Goal: Information Seeking & Learning: Learn about a topic

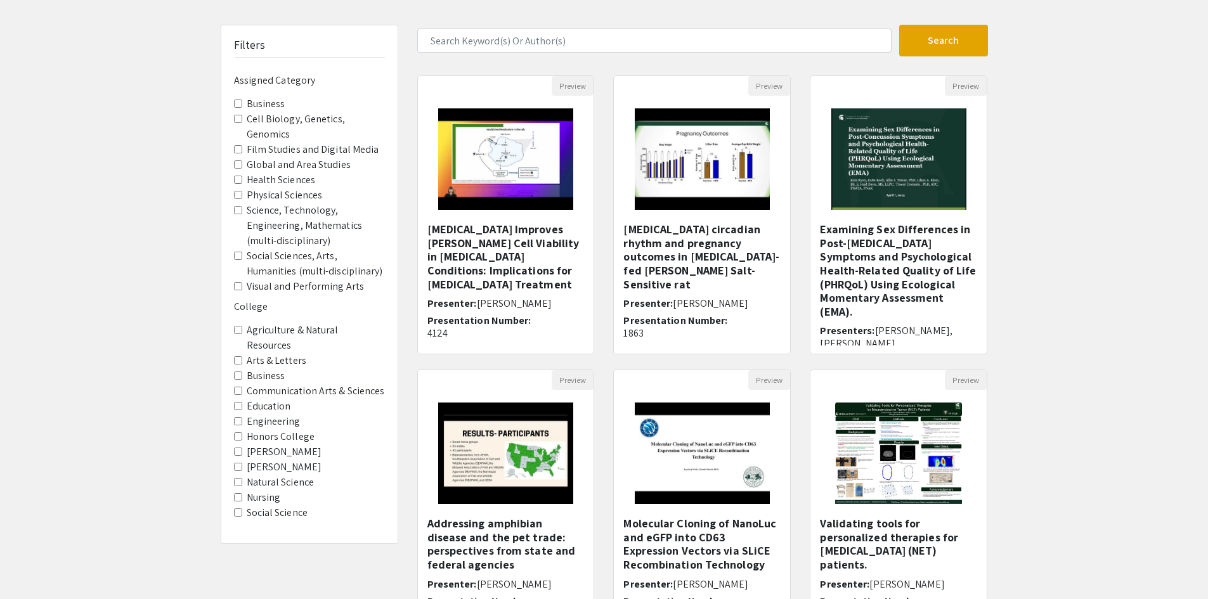
scroll to position [63, 0]
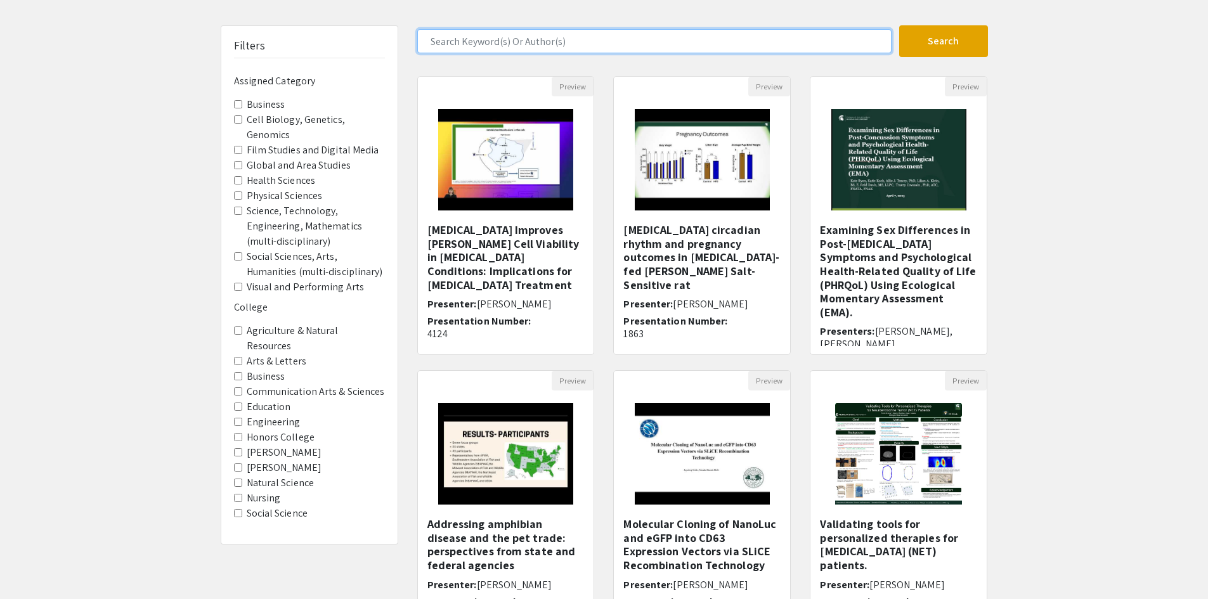
click at [475, 38] on input "Search Keyword(s) Or Author(s)" at bounding box center [654, 41] width 474 height 24
type input "e"
type input "Myers"
click at [900, 25] on button "Search" at bounding box center [944, 41] width 89 height 32
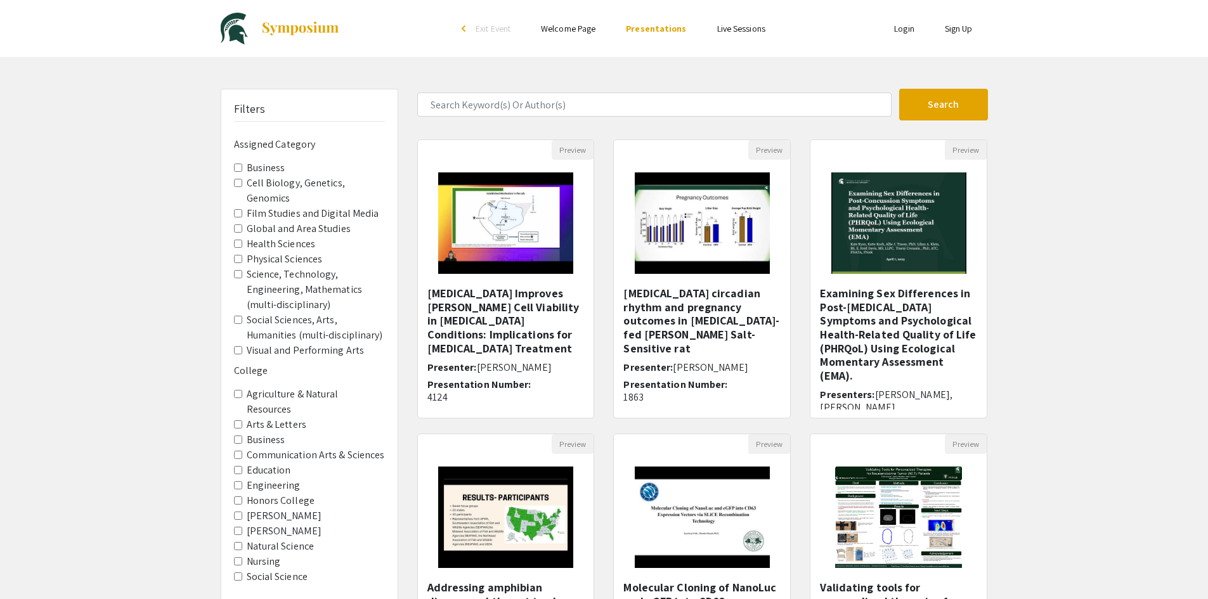
click at [235, 321] on \(multi-disciplinary\) "Social Sciences, Arts, Humanities (multi-disciplinary)" at bounding box center [238, 320] width 8 height 8
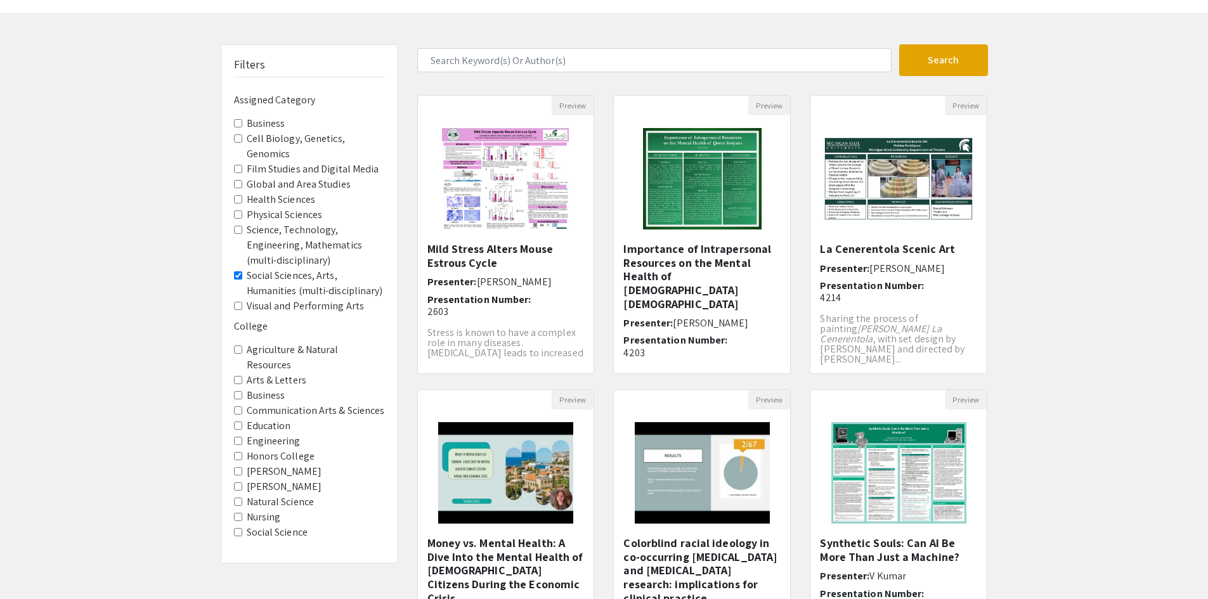
scroll to position [63, 0]
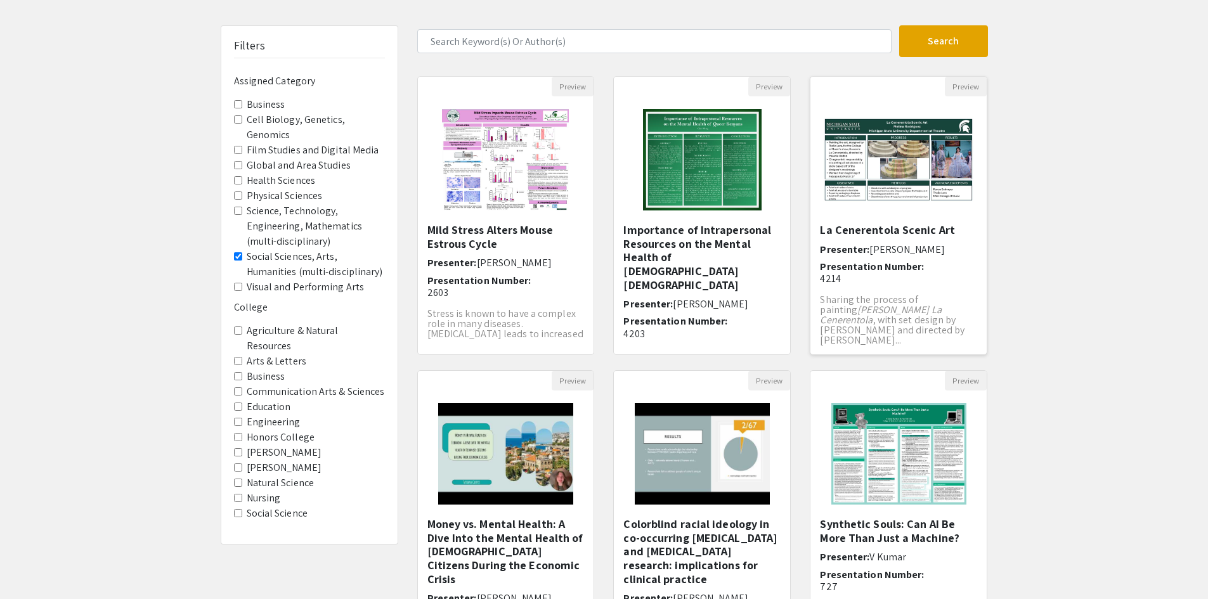
click at [899, 176] on img "Open Presentation <p>La Cenerentola Scenic Art</p>" at bounding box center [899, 160] width 176 height 110
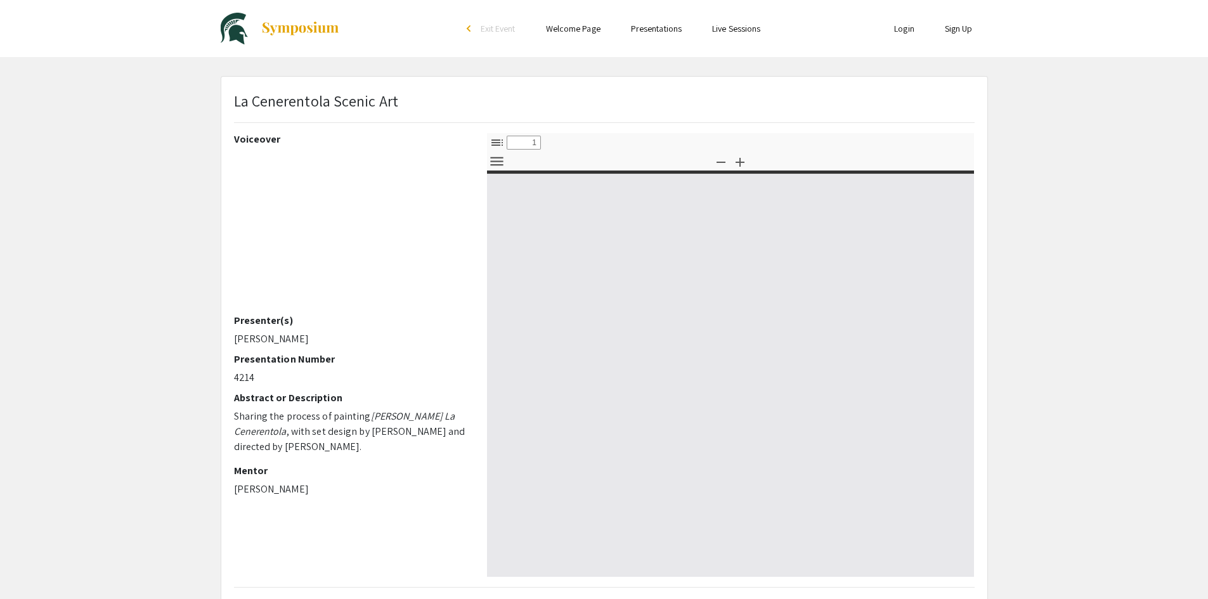
select select "custom"
type input "0"
select select "custom"
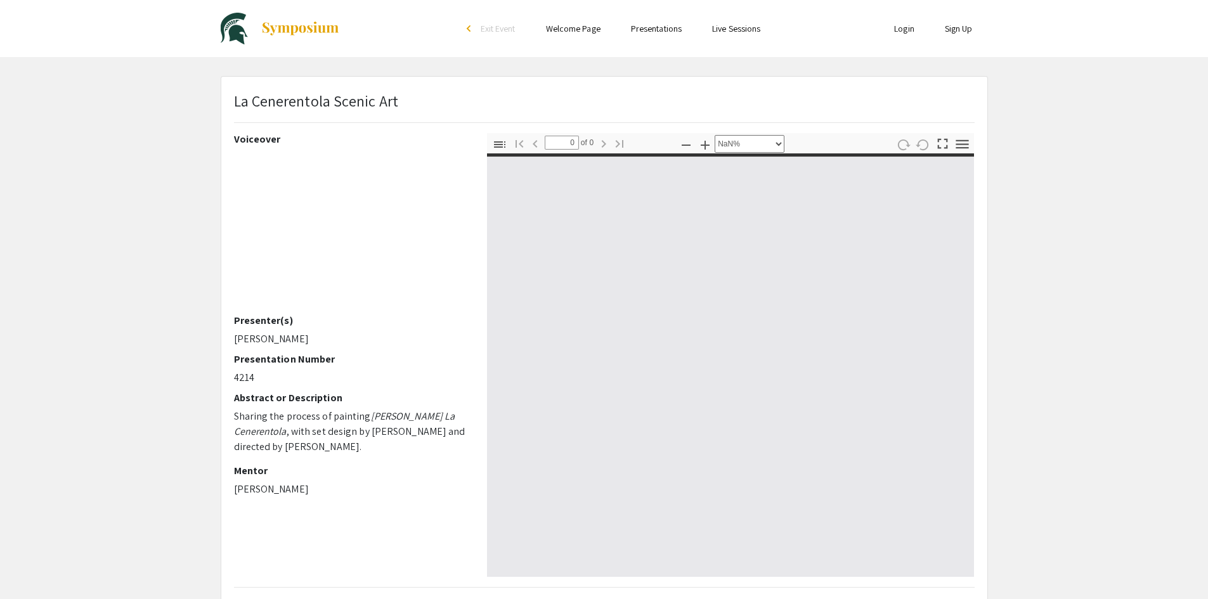
type input "1"
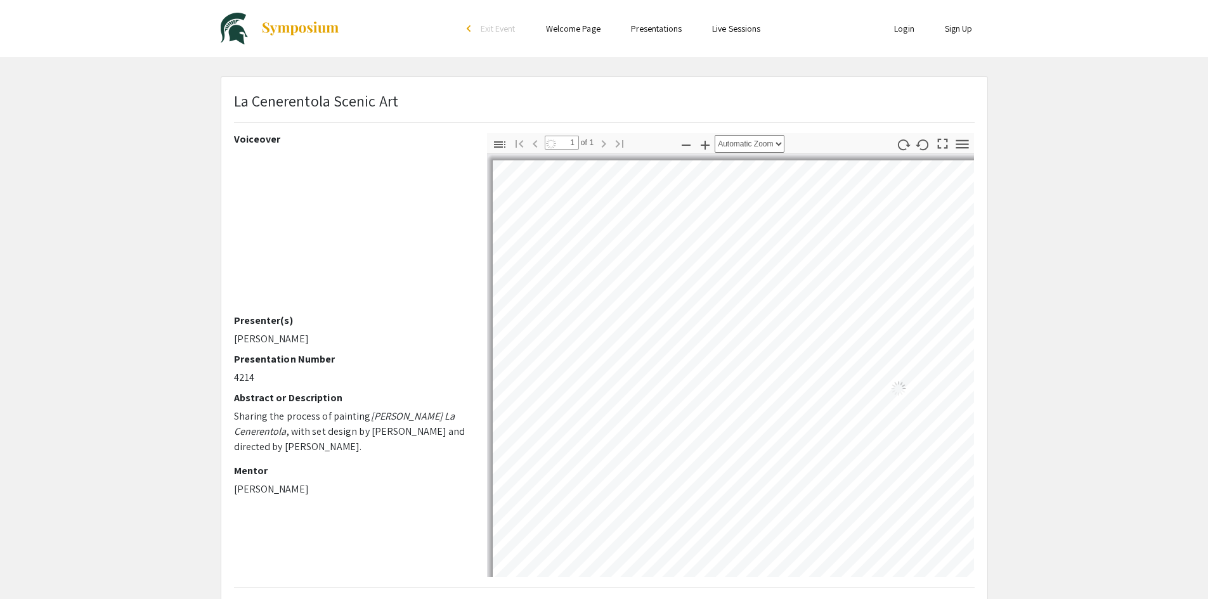
select select "auto"
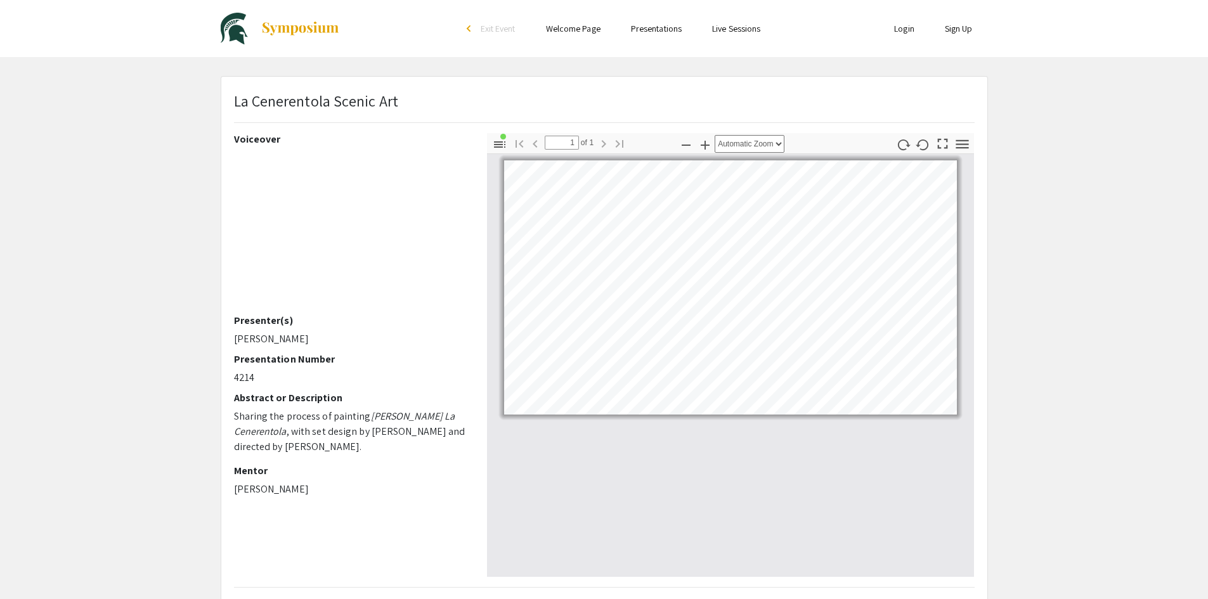
click at [360, 419] on p "Sharing the process of painting Rossini's La Cenerentola , with set design by T…" at bounding box center [351, 432] width 234 height 46
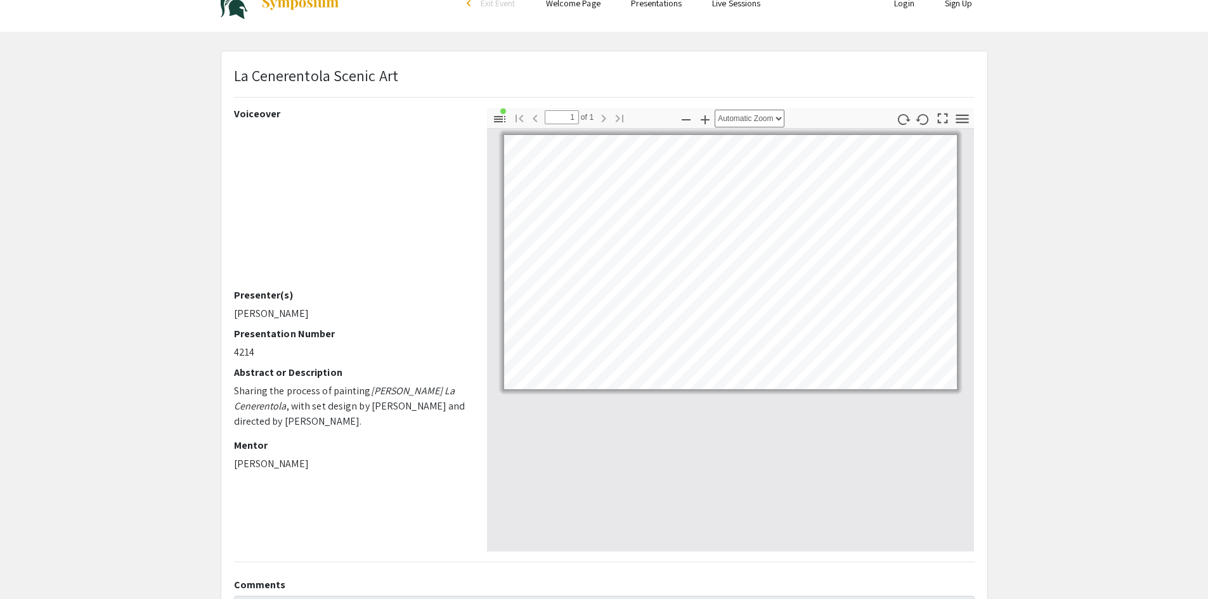
scroll to position [63, 0]
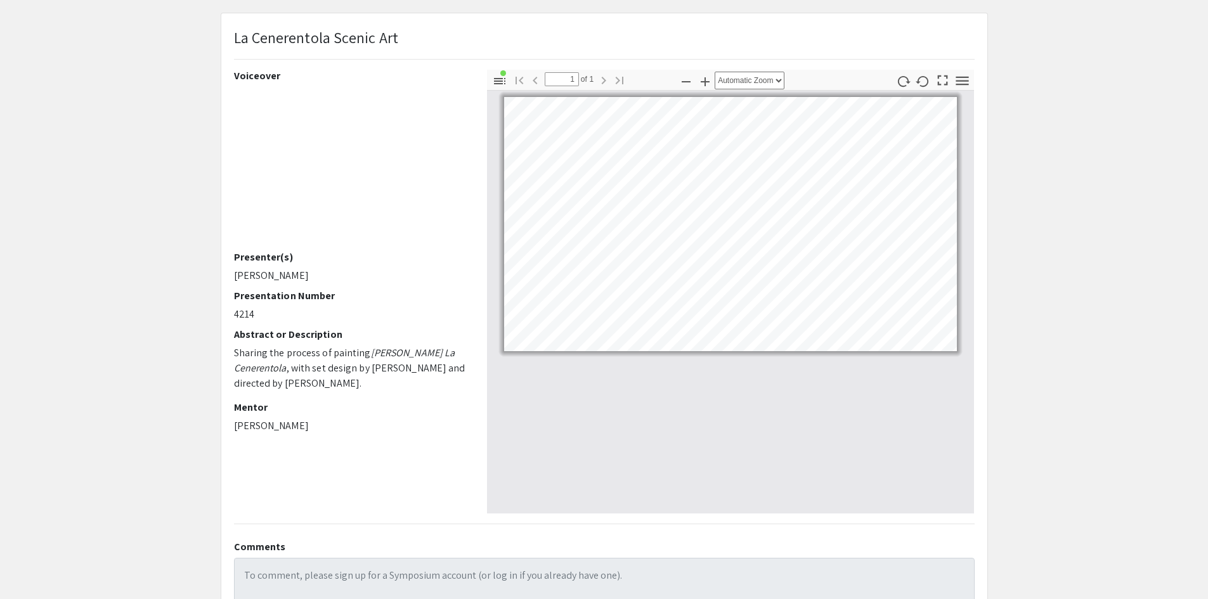
click at [294, 334] on h2 "Abstract or Description" at bounding box center [351, 335] width 234 height 12
click at [271, 364] on em "Rossini's La Cenerentola" at bounding box center [344, 360] width 221 height 29
click at [268, 377] on p "Sharing the process of painting Rossini's La Cenerentola , with set design by T…" at bounding box center [351, 369] width 234 height 46
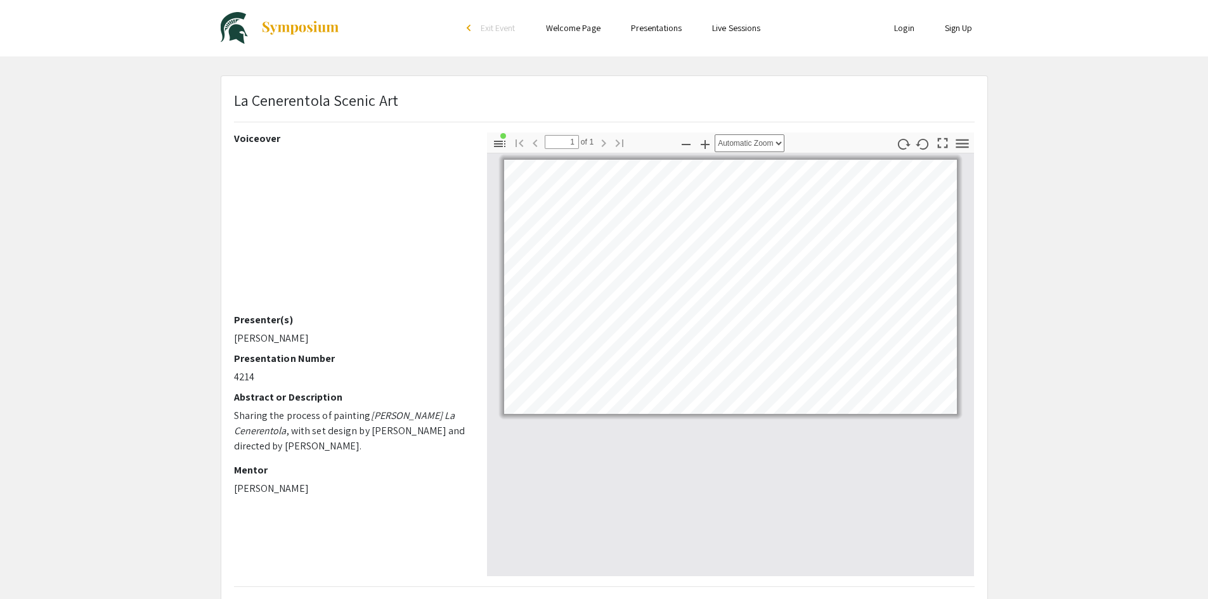
scroll to position [0, 0]
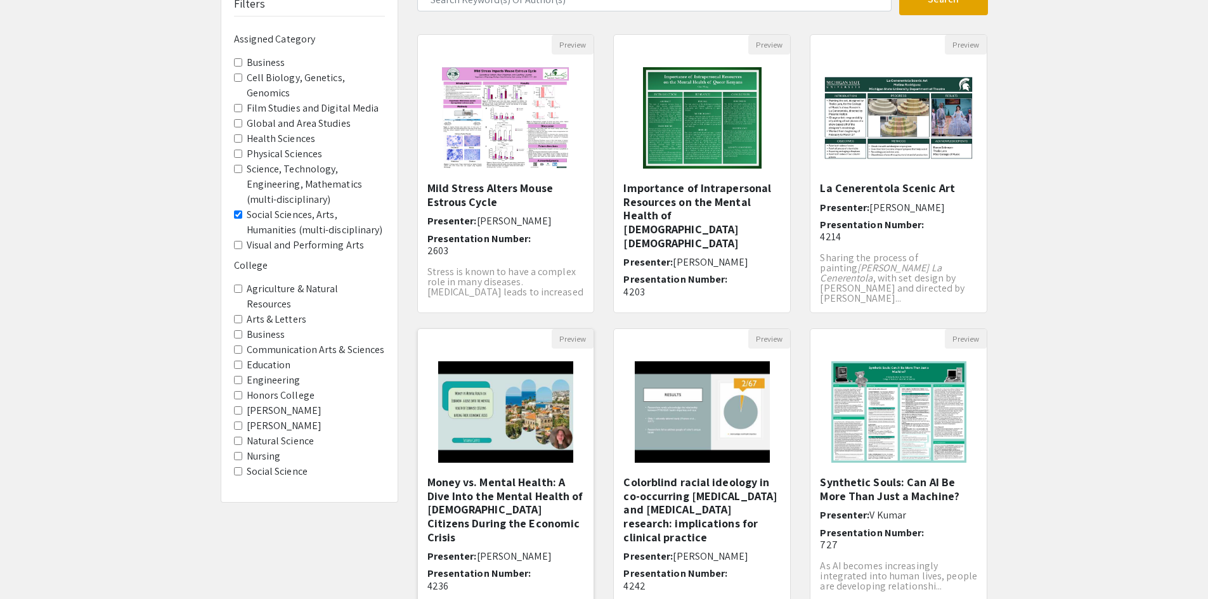
scroll to position [127, 0]
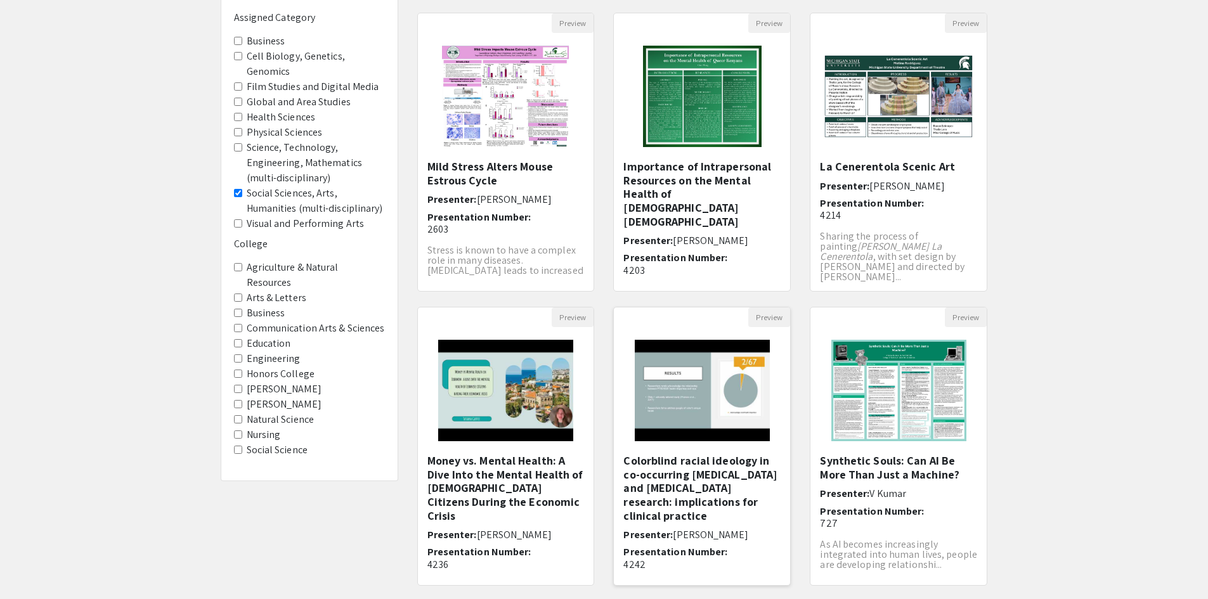
click at [689, 497] on h5 "Colorblind racial ideology in co-occurring substance-use disorder and posttraum…" at bounding box center [702, 488] width 157 height 69
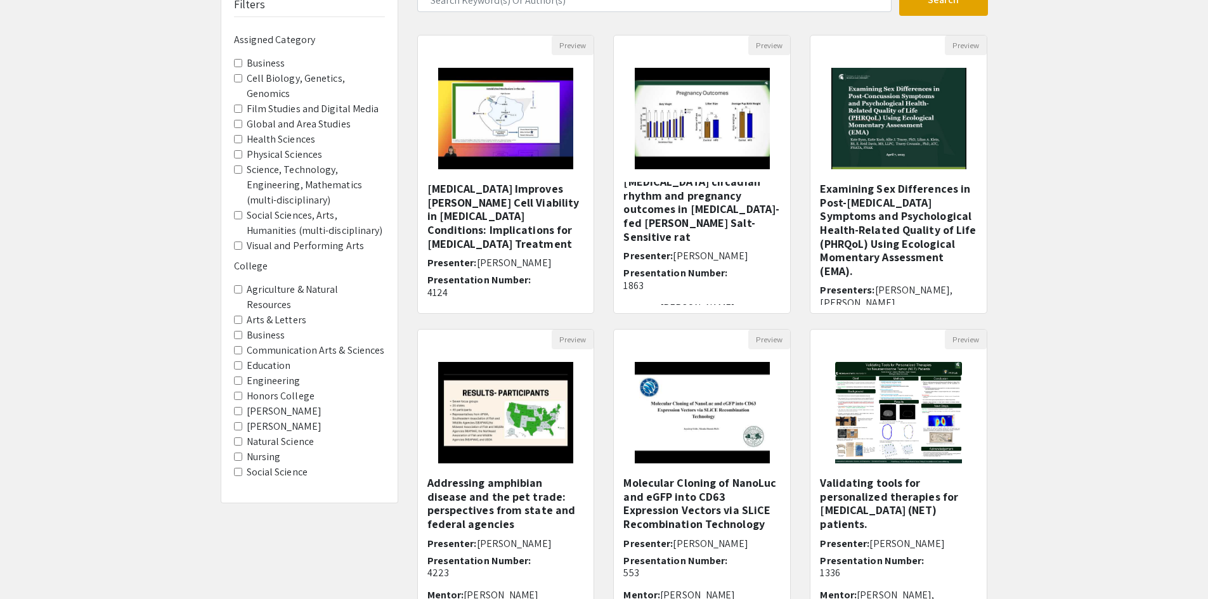
scroll to position [127, 0]
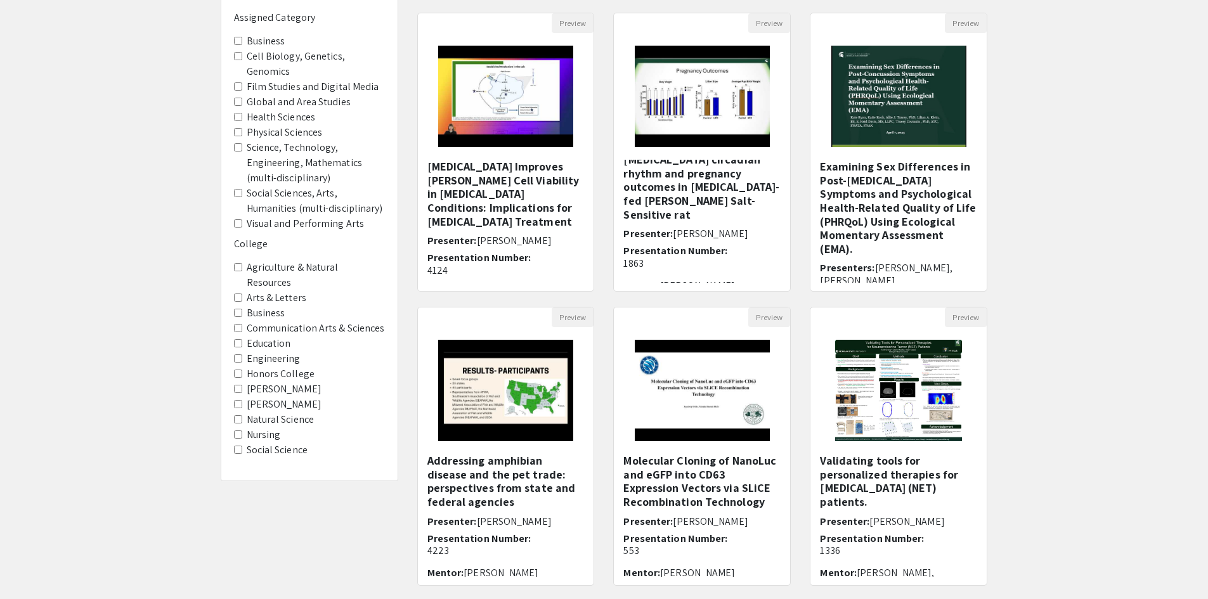
click at [286, 397] on label "[PERSON_NAME]" at bounding box center [284, 404] width 75 height 15
click at [242, 400] on Briggs "[PERSON_NAME]" at bounding box center [238, 404] width 8 height 8
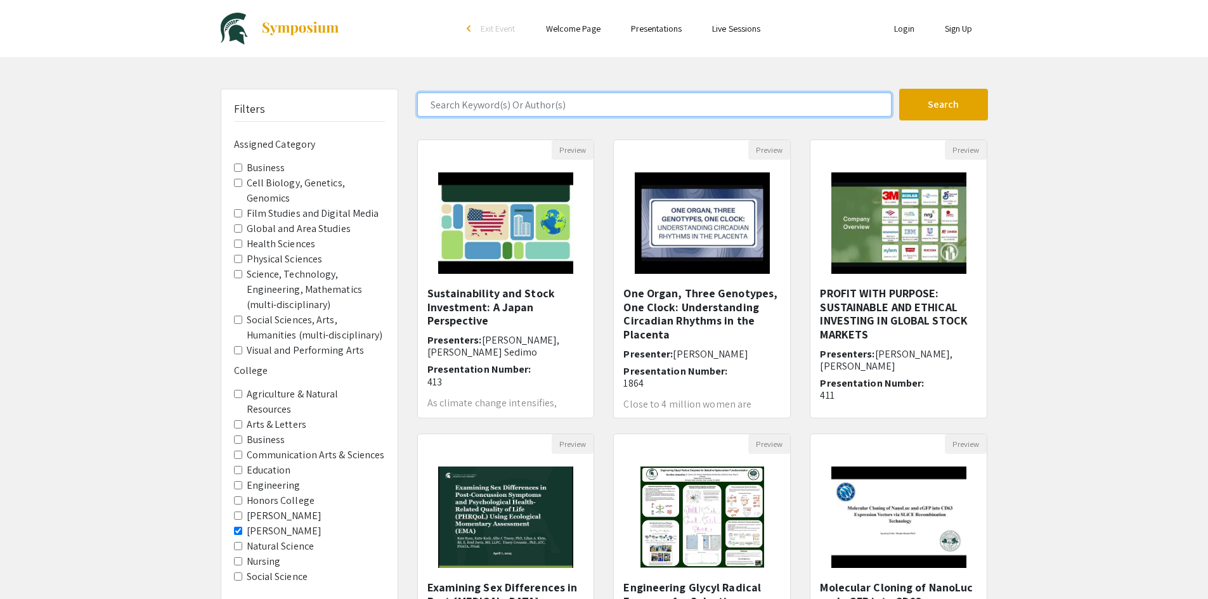
click at [731, 109] on input "Search Keyword(s) Or Author(s)" at bounding box center [654, 105] width 474 height 24
click at [731, 109] on input "bo" at bounding box center [654, 105] width 474 height 24
type input "bohnert"
click at [900, 89] on button "Search" at bounding box center [944, 105] width 89 height 32
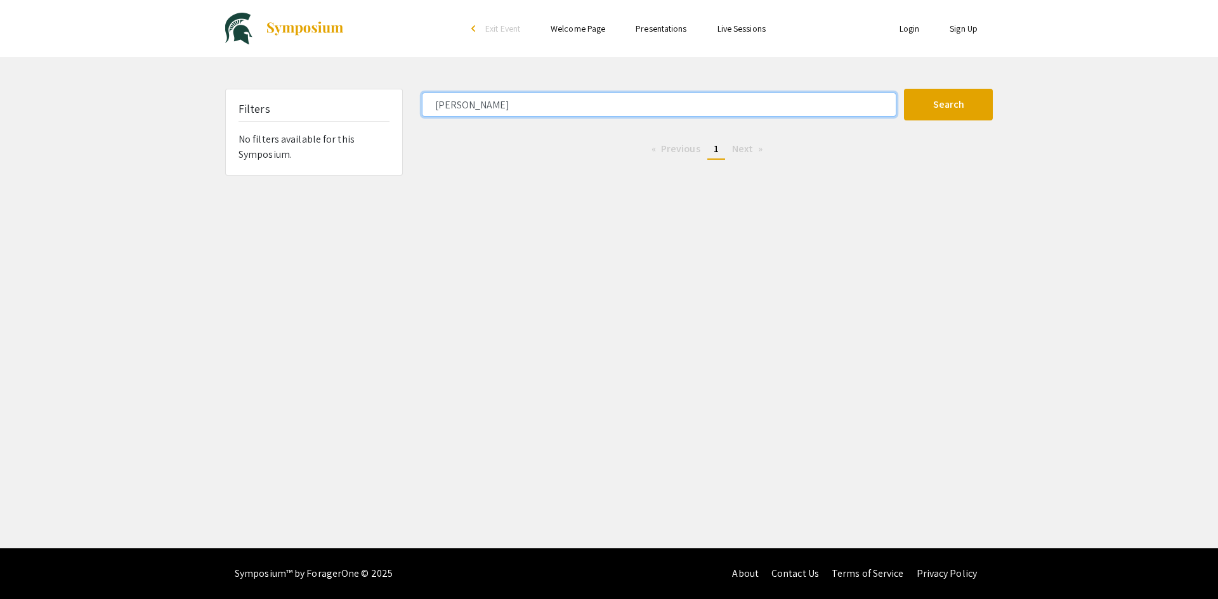
drag, startPoint x: 686, startPoint y: 101, endPoint x: 348, endPoint y: 93, distance: 338.8
click at [349, 96] on div "Filters No filters available for this Symposium. bohnert Search 0 Results found…" at bounding box center [609, 132] width 787 height 87
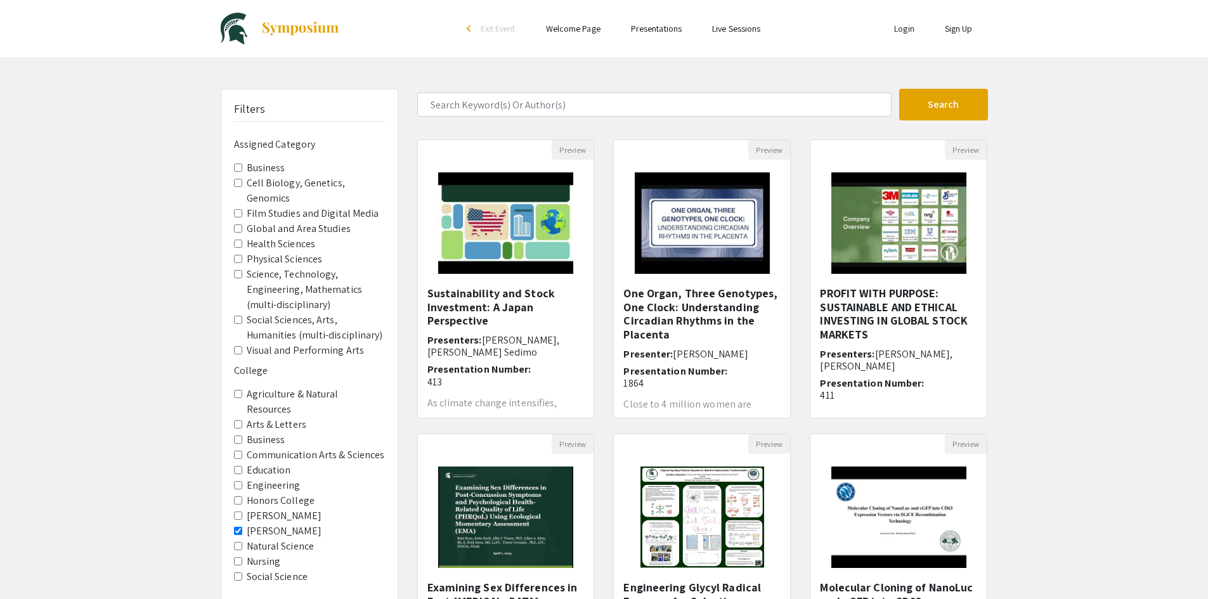
click at [278, 245] on label "Health Sciences" at bounding box center [281, 244] width 69 height 15
click at [242, 245] on Sciences "Health Sciences" at bounding box center [238, 244] width 8 height 8
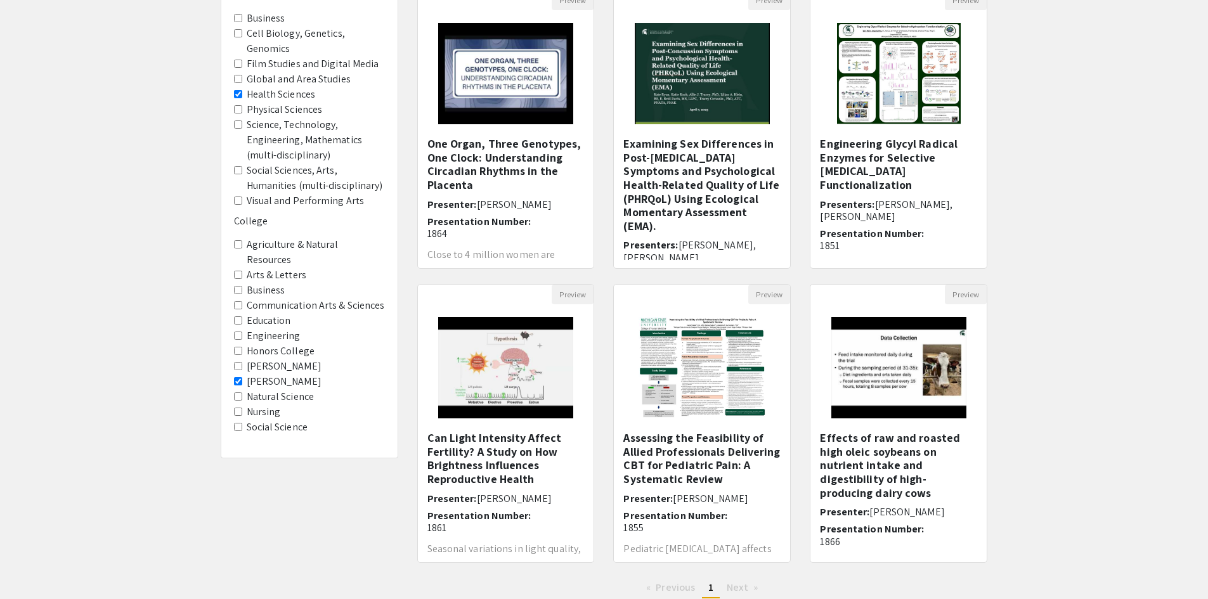
scroll to position [127, 0]
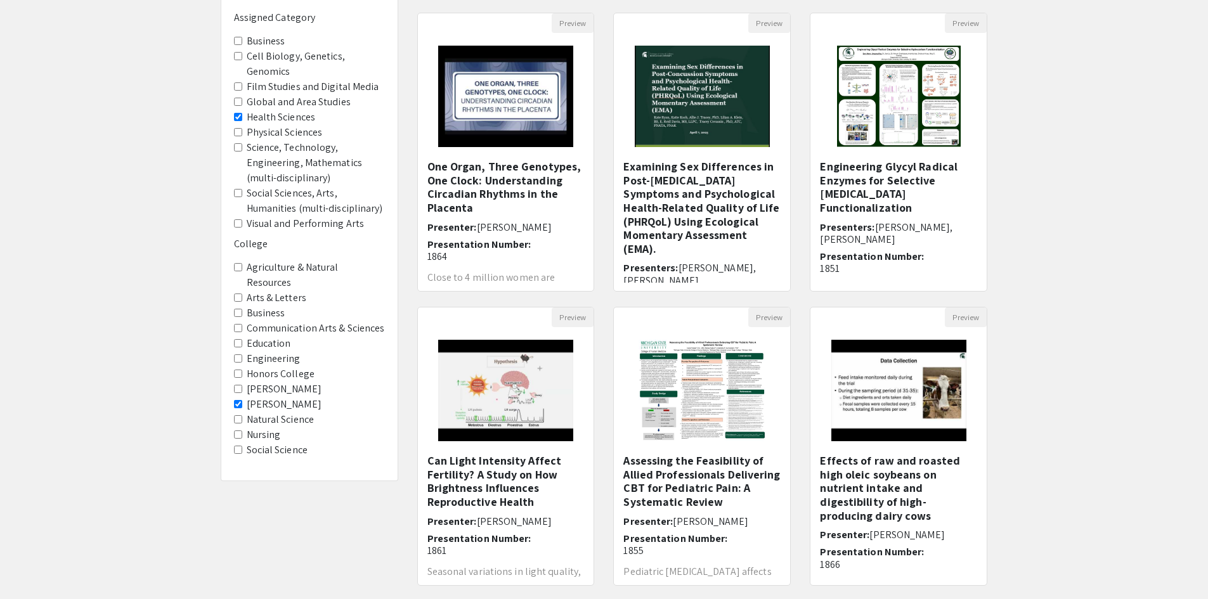
click at [236, 397] on span "[PERSON_NAME]" at bounding box center [309, 404] width 151 height 15
click at [237, 117] on Sciences "Health Sciences" at bounding box center [238, 117] width 8 height 8
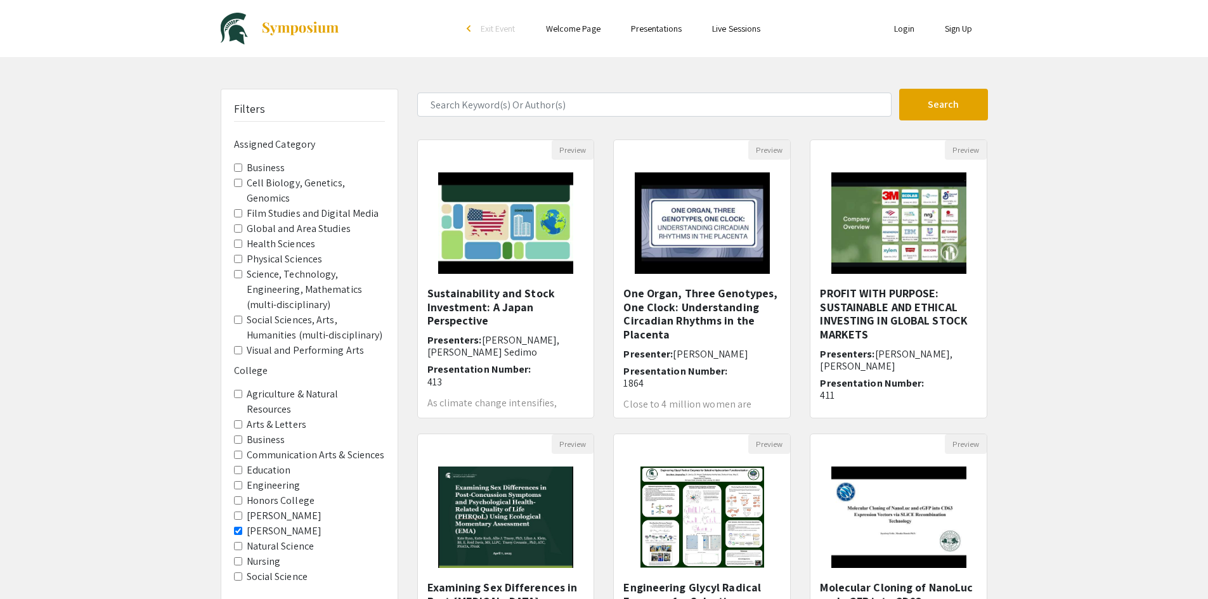
click at [238, 527] on Briggs "[PERSON_NAME]" at bounding box center [238, 531] width 8 height 8
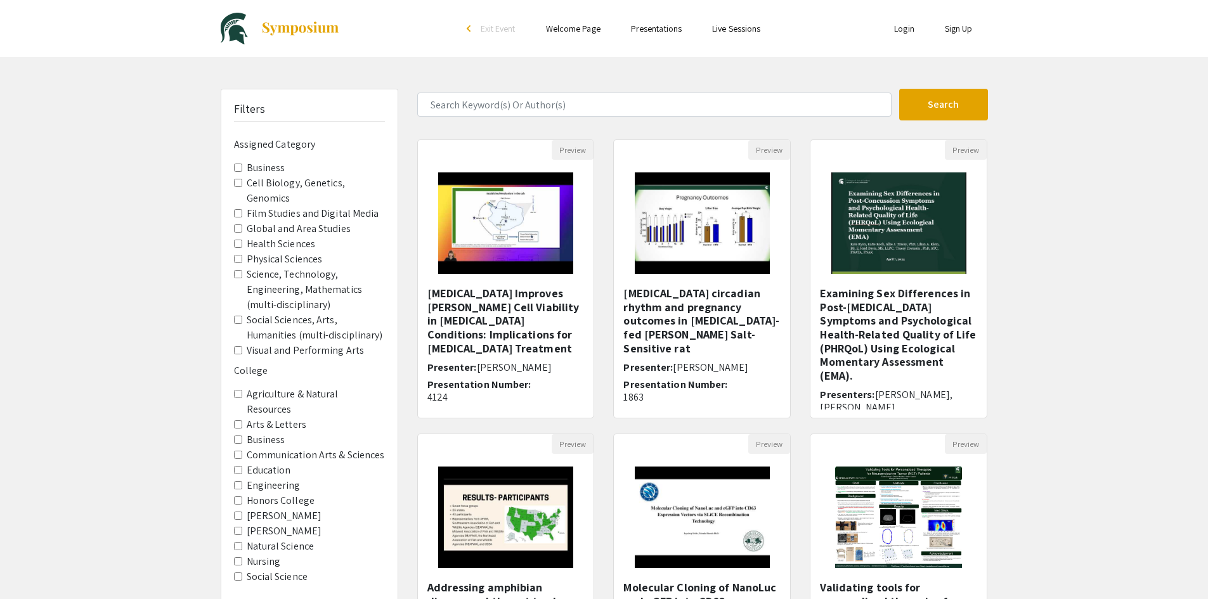
click at [235, 451] on Sciences "Communication Arts & Sciences" at bounding box center [238, 455] width 8 height 8
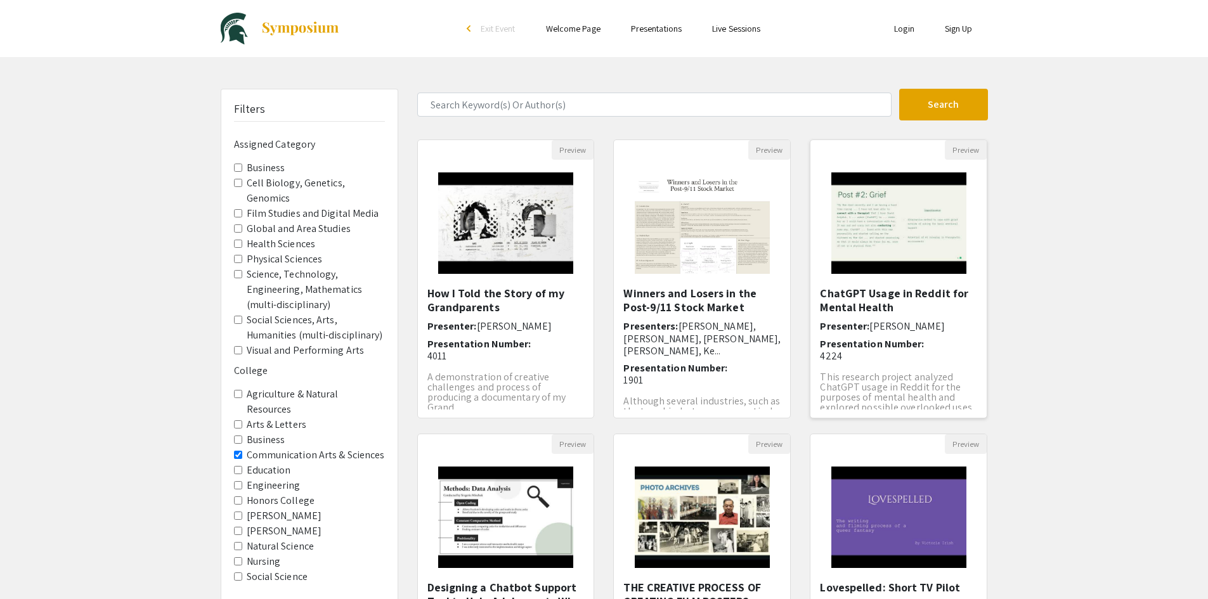
click at [931, 223] on img "Open Presentation <p>ChatGPT Usage in Reddit for Mental Health</p>" at bounding box center [899, 223] width 160 height 127
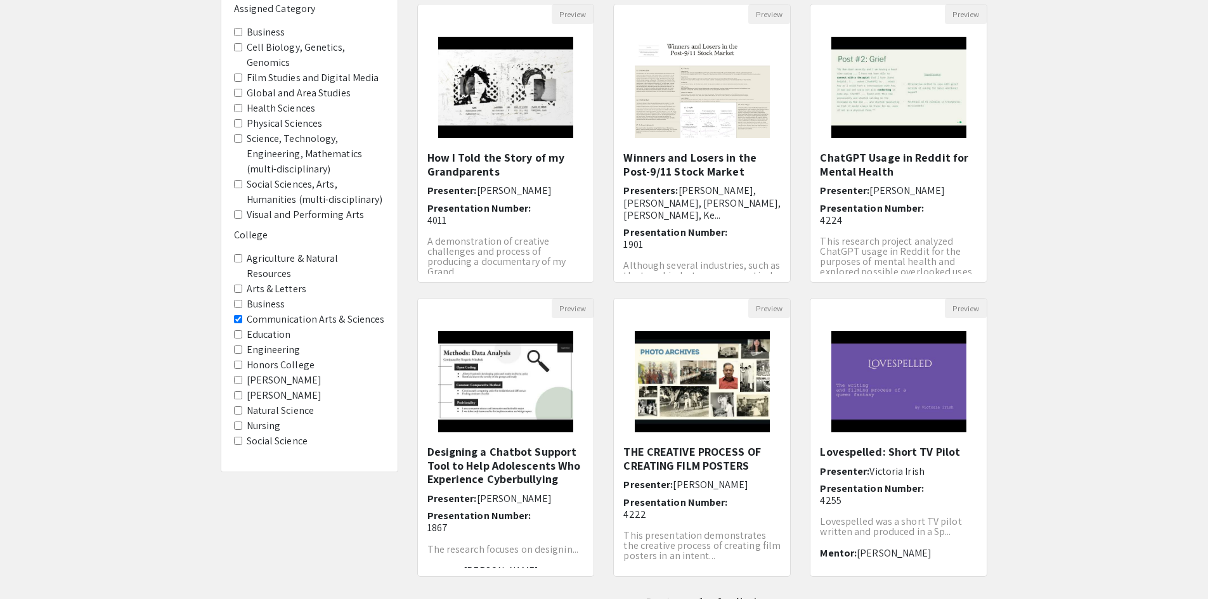
scroll to position [190, 0]
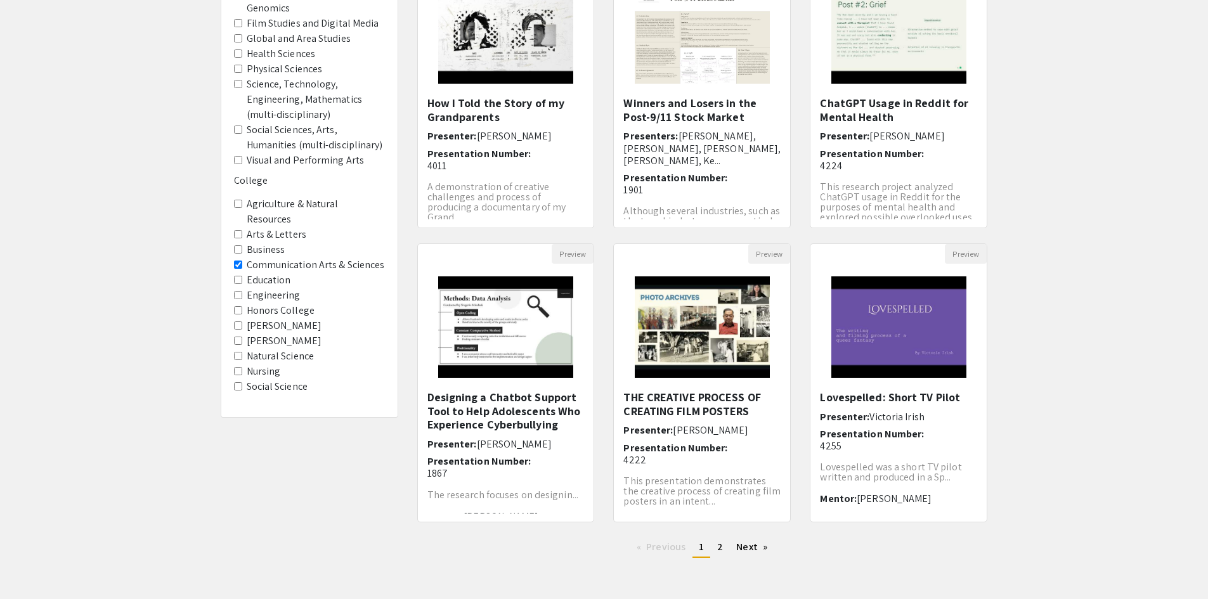
click at [239, 261] on Sciences "Communication Arts & Sciences" at bounding box center [238, 265] width 8 height 8
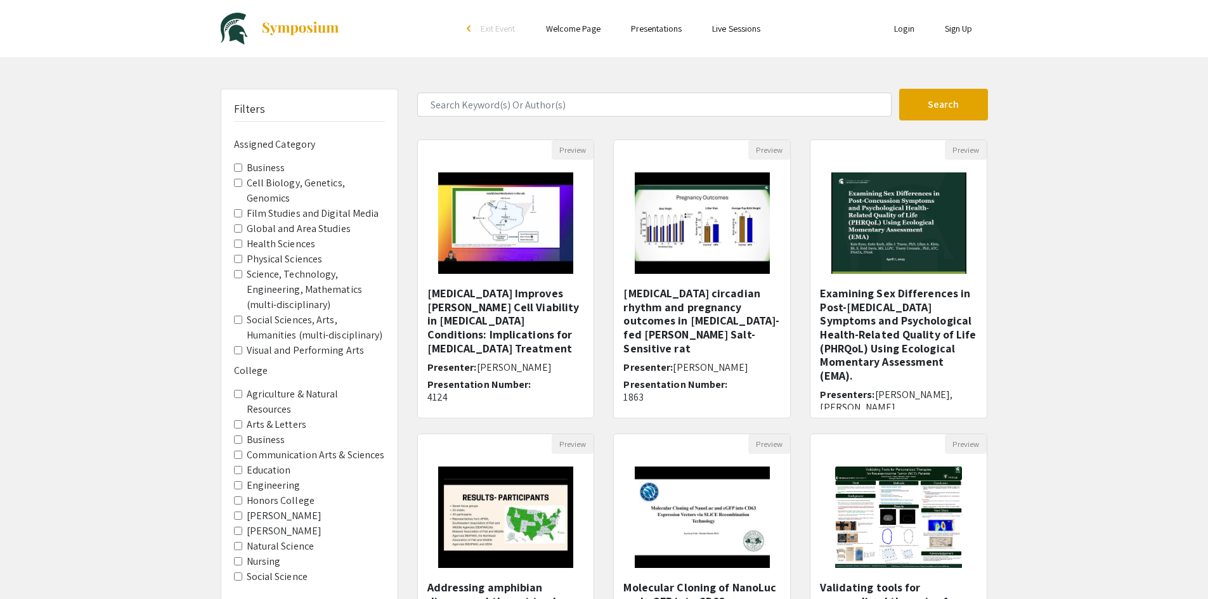
click at [238, 527] on Briggs "[PERSON_NAME]" at bounding box center [238, 531] width 8 height 8
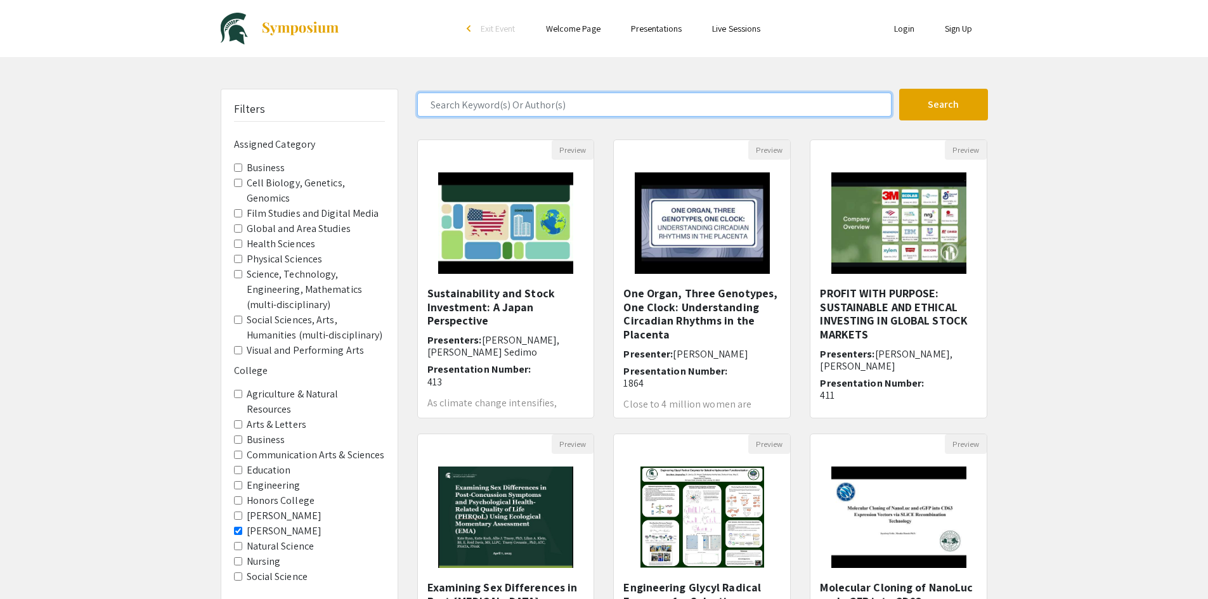
click at [546, 107] on input "Search Keyword(s) Or Author(s)" at bounding box center [654, 105] width 474 height 24
type input "substance use"
click at [900, 89] on button "Search" at bounding box center [944, 105] width 89 height 32
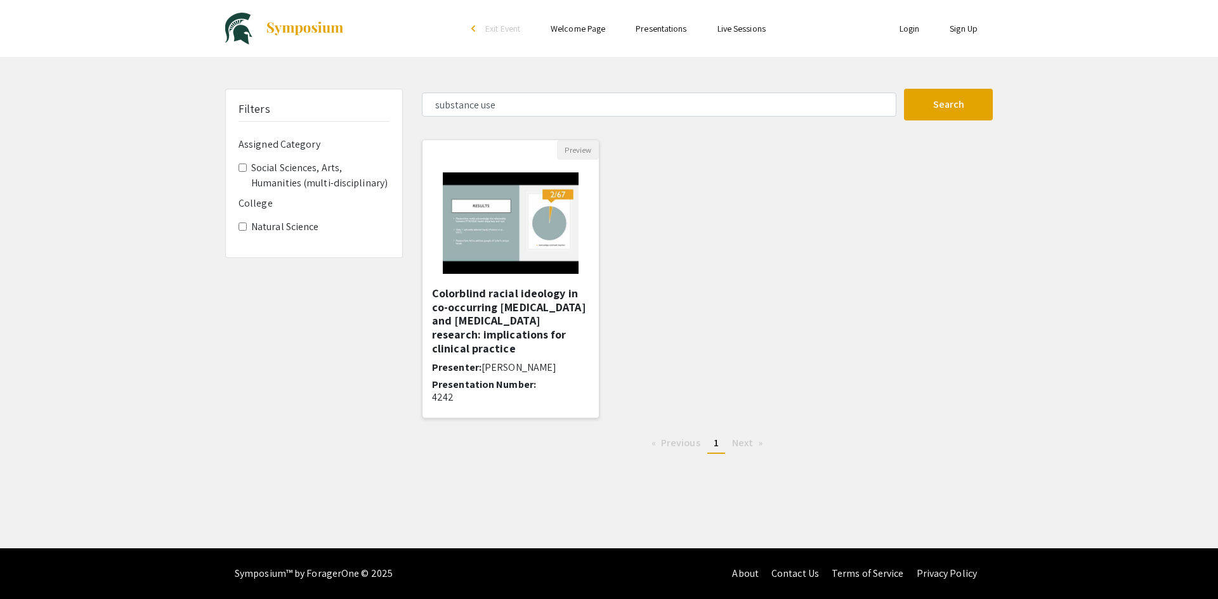
click at [523, 263] on img at bounding box center [510, 223] width 160 height 127
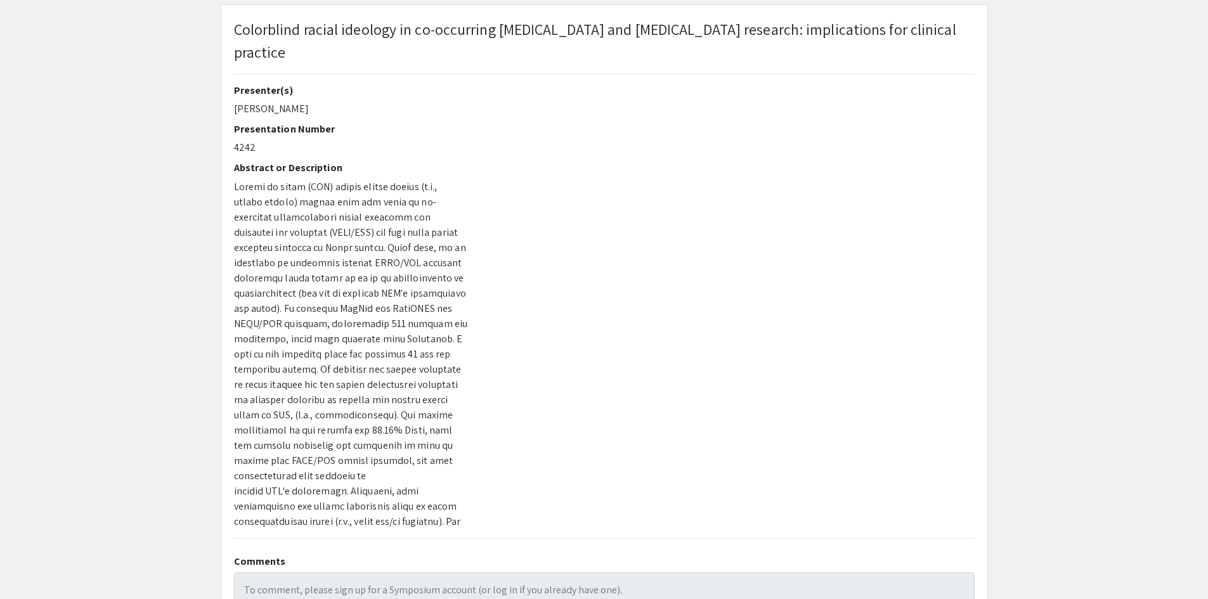
scroll to position [63, 0]
